Goal: Task Accomplishment & Management: Complete application form

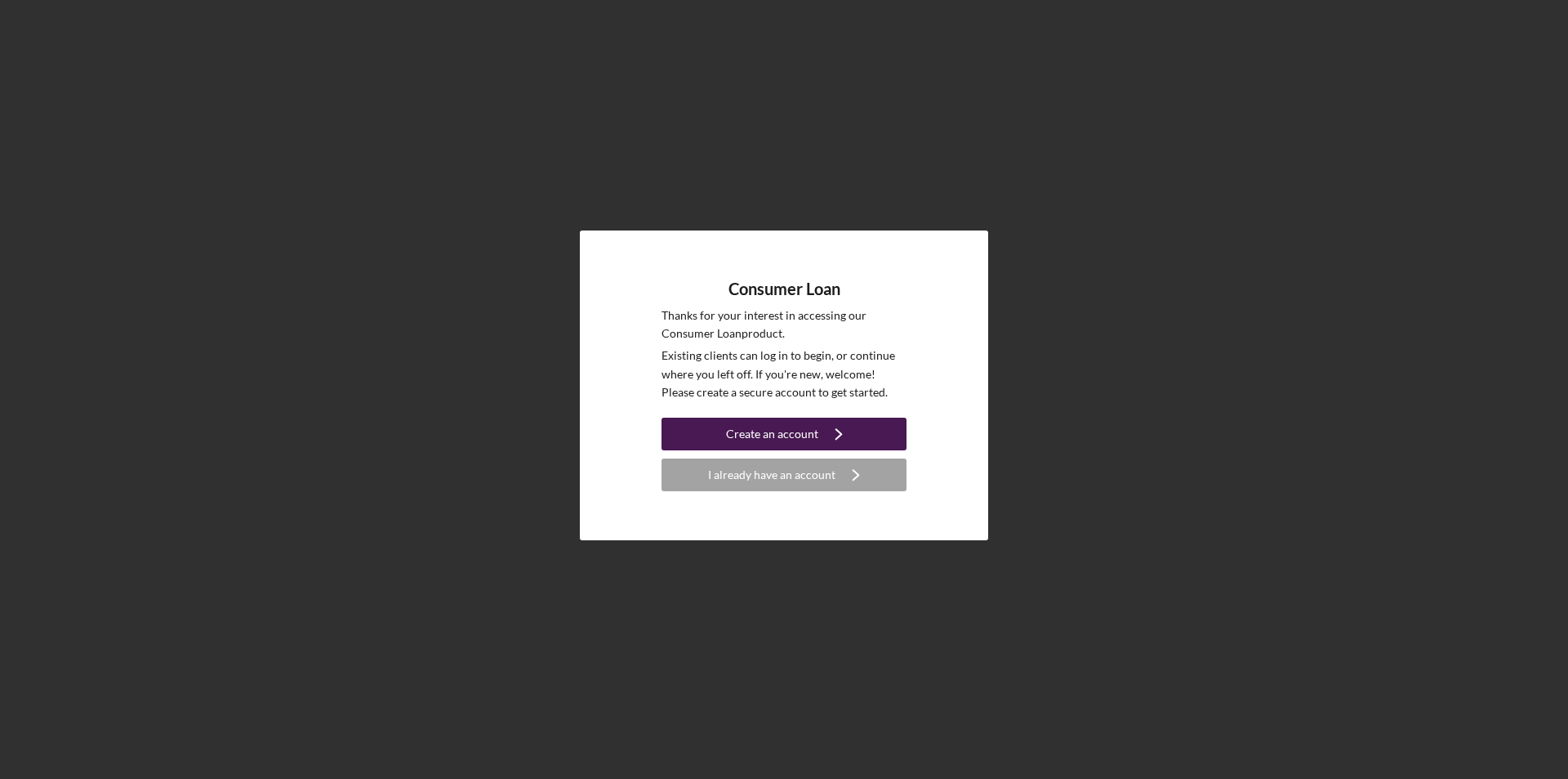
click at [885, 431] on button "Create an account Icon/Navigate" at bounding box center [784, 433] width 245 height 33
